Goal: Register for event/course

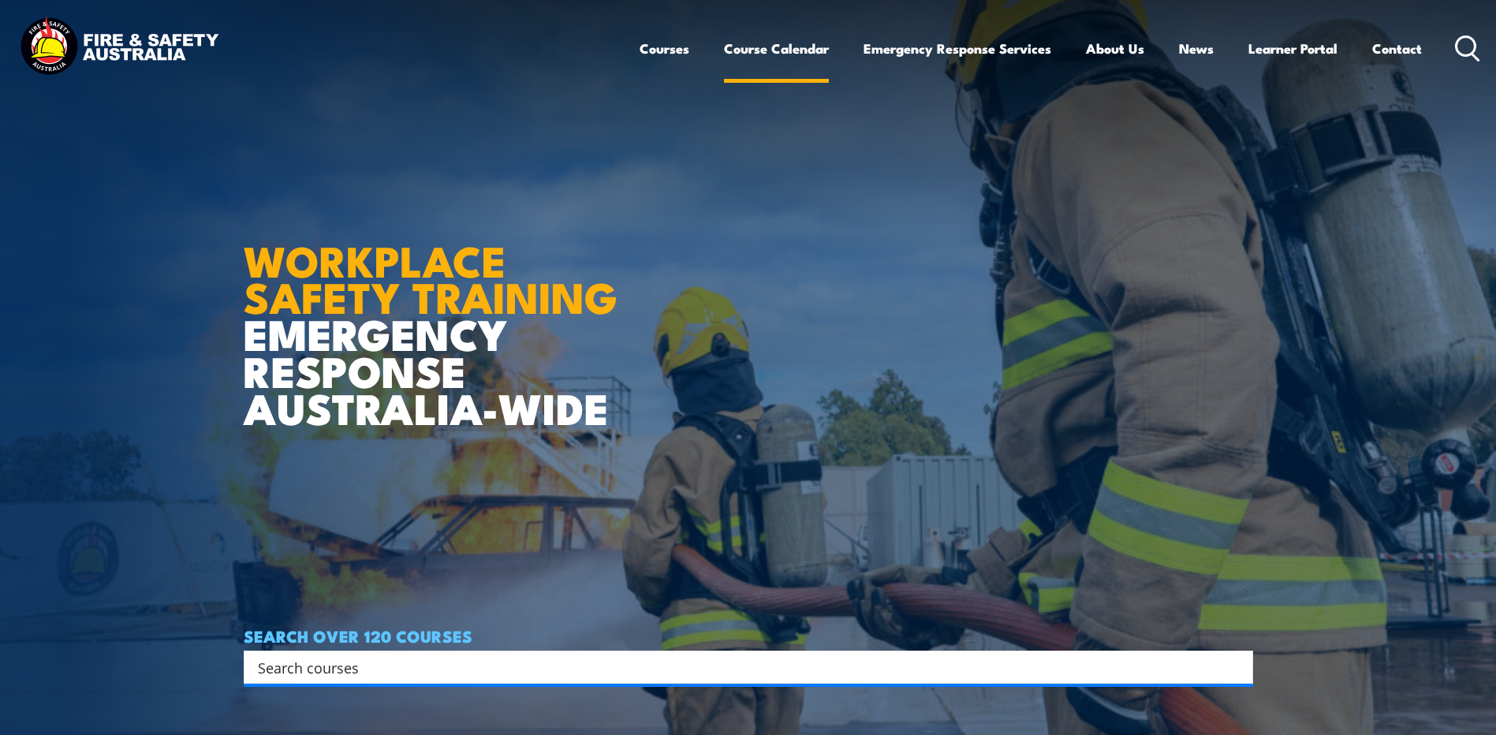
click at [748, 58] on link "Course Calendar" at bounding box center [776, 49] width 105 height 42
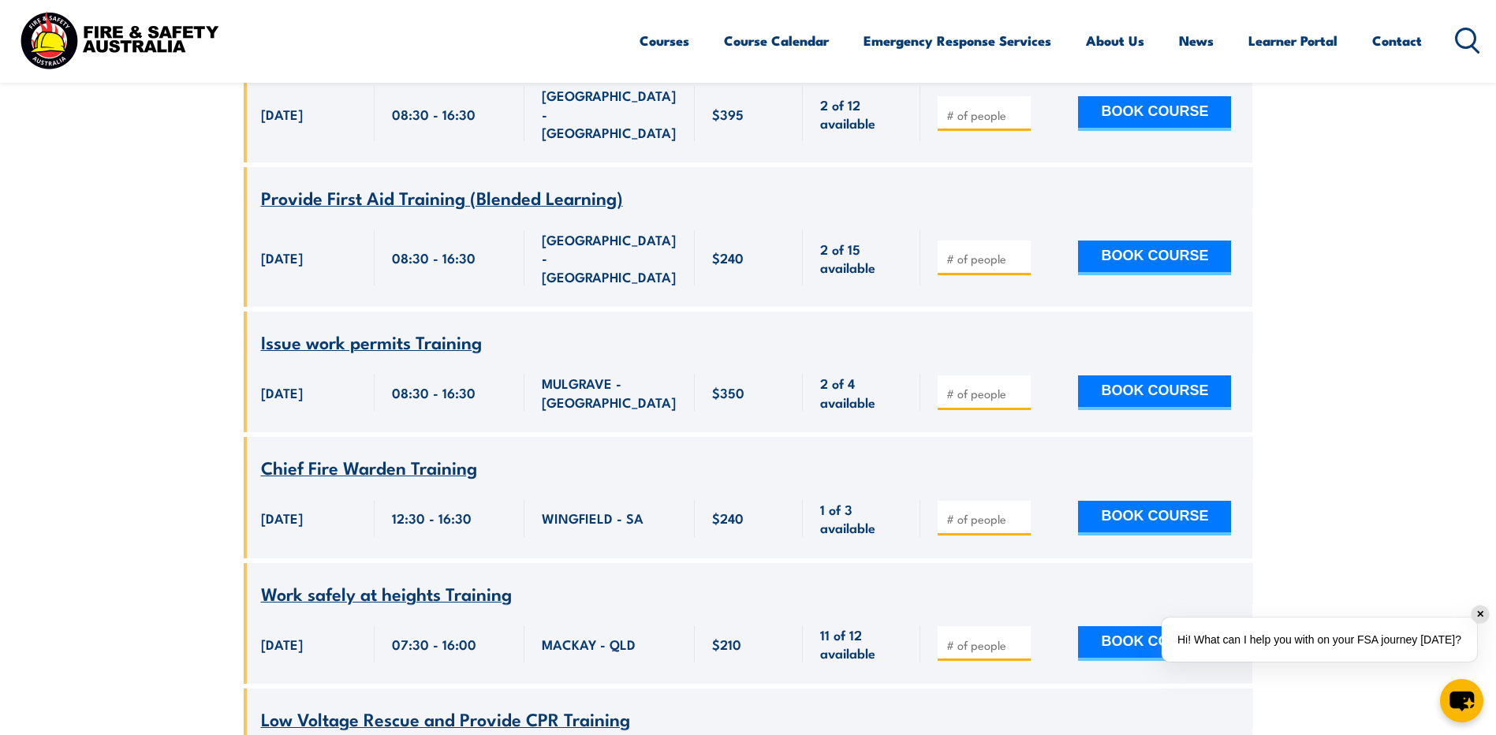
scroll to position [2129, 0]
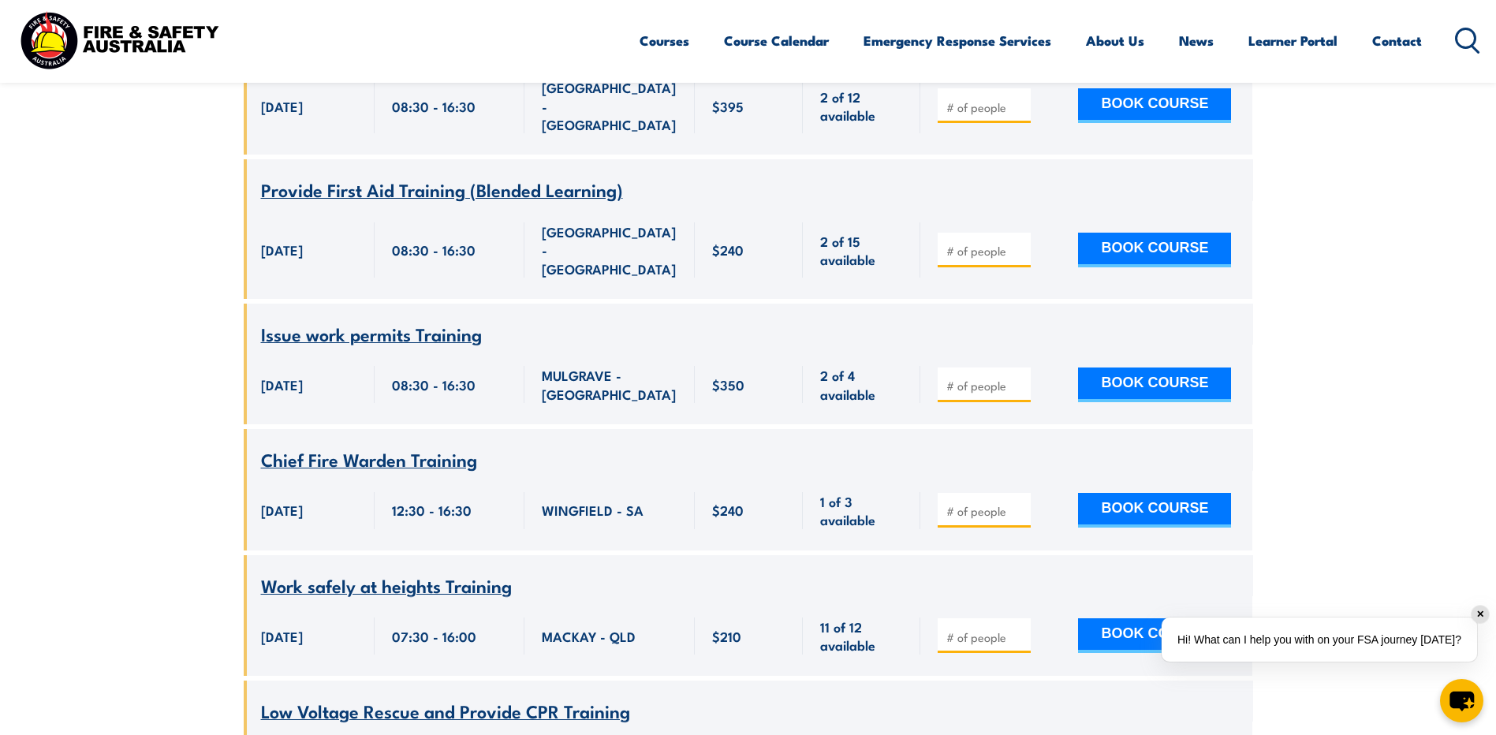
click at [422, 572] on span "Work safely at heights Training" at bounding box center [386, 585] width 251 height 27
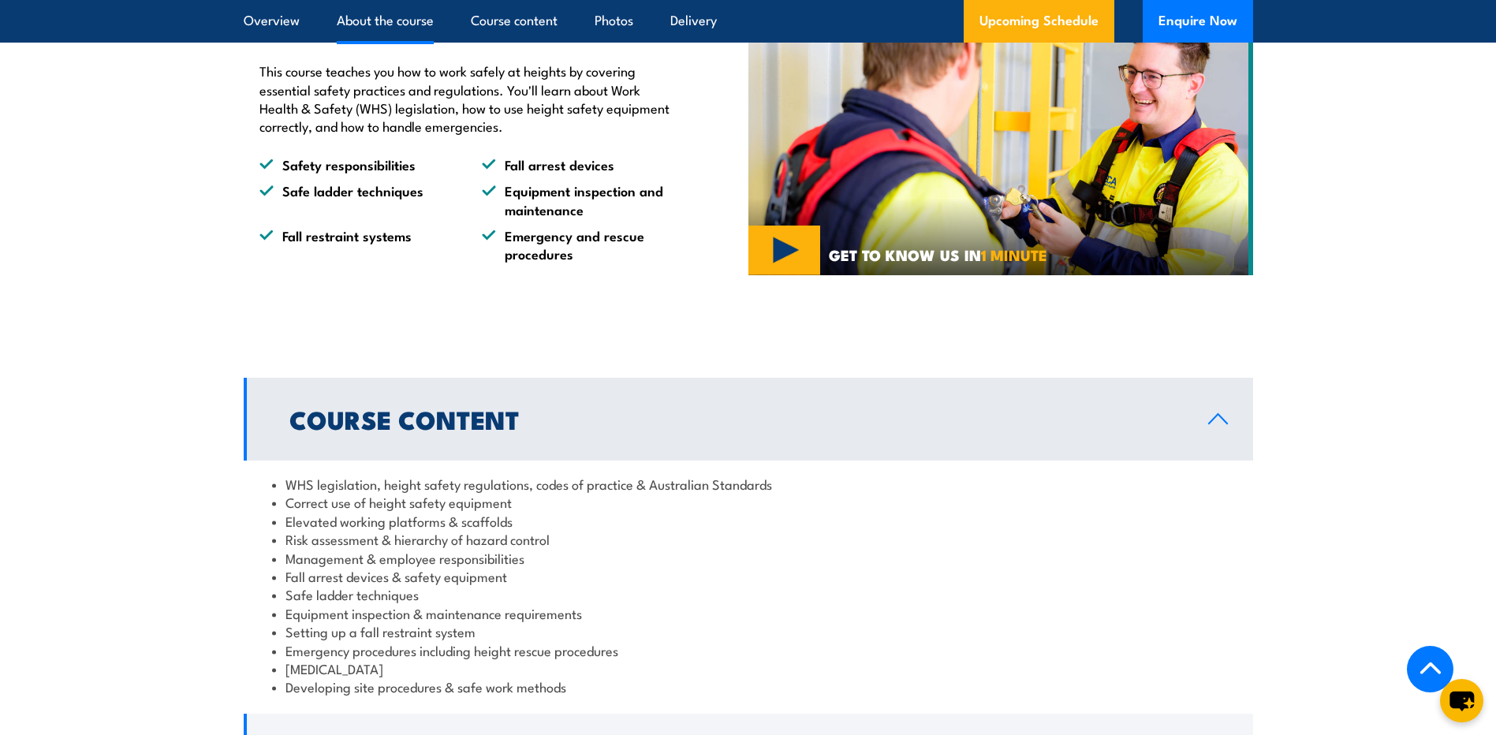
scroll to position [1025, 0]
